Goal: Transaction & Acquisition: Purchase product/service

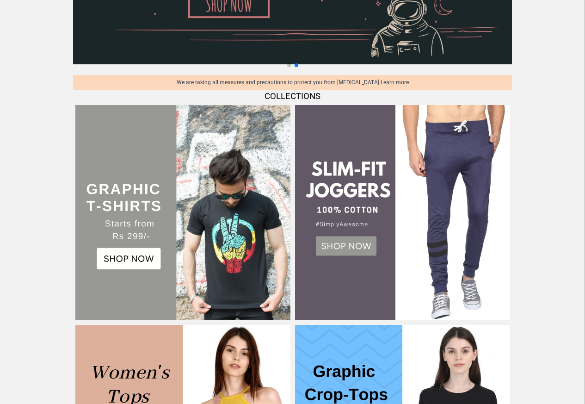
scroll to position [222, 0]
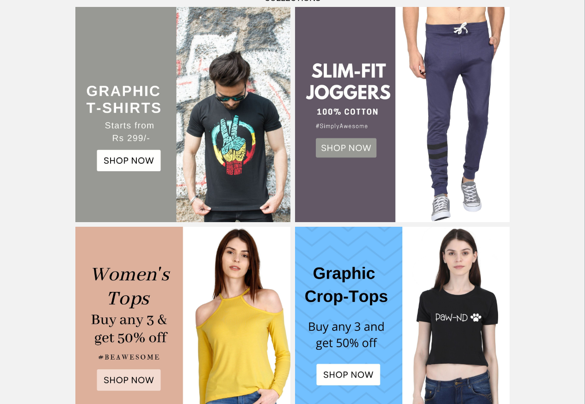
click at [129, 161] on img at bounding box center [182, 114] width 215 height 215
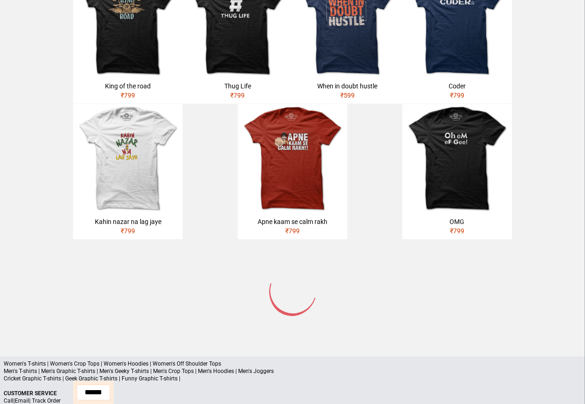
scroll to position [441, 0]
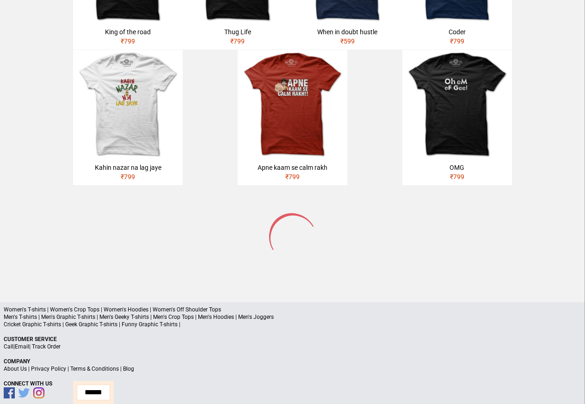
click at [76, 306] on p "Women's T-shirts | Women's Crop Tops | Women's Hoodies | Women's Off Shoulder T…" at bounding box center [292, 309] width 577 height 7
click at [92, 313] on p "Men's T-shirts | Men's Graphic T-shirts | Men's Geeky T-shirts | Men's Crop Top…" at bounding box center [292, 316] width 577 height 7
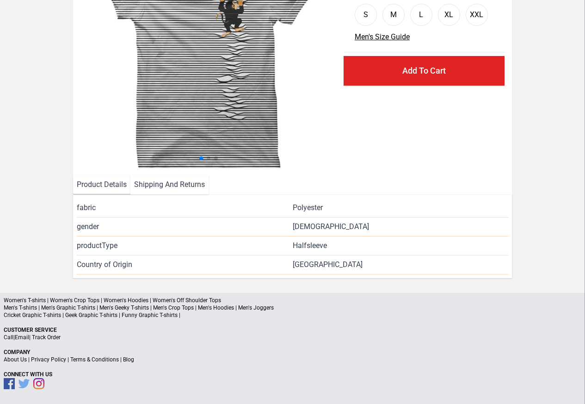
scroll to position [112, 0]
